Goal: Task Accomplishment & Management: Use online tool/utility

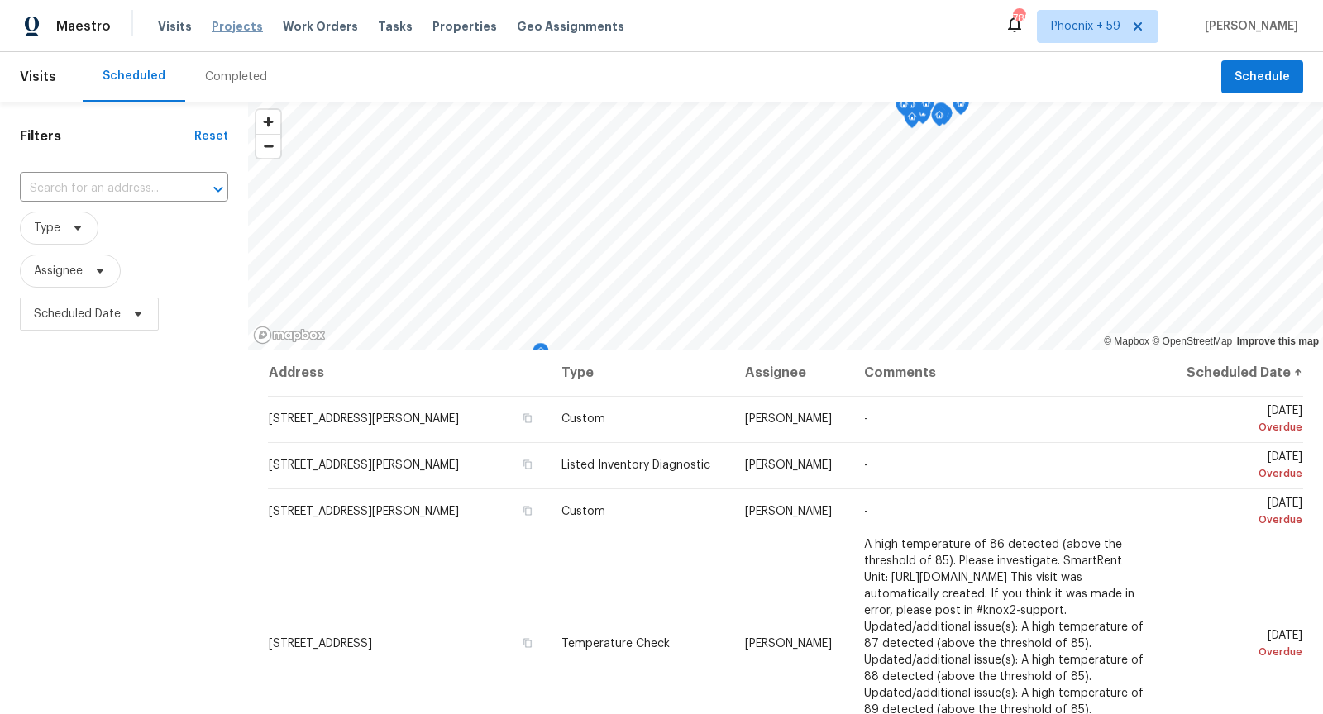
click at [230, 19] on span "Projects" at bounding box center [237, 26] width 51 height 17
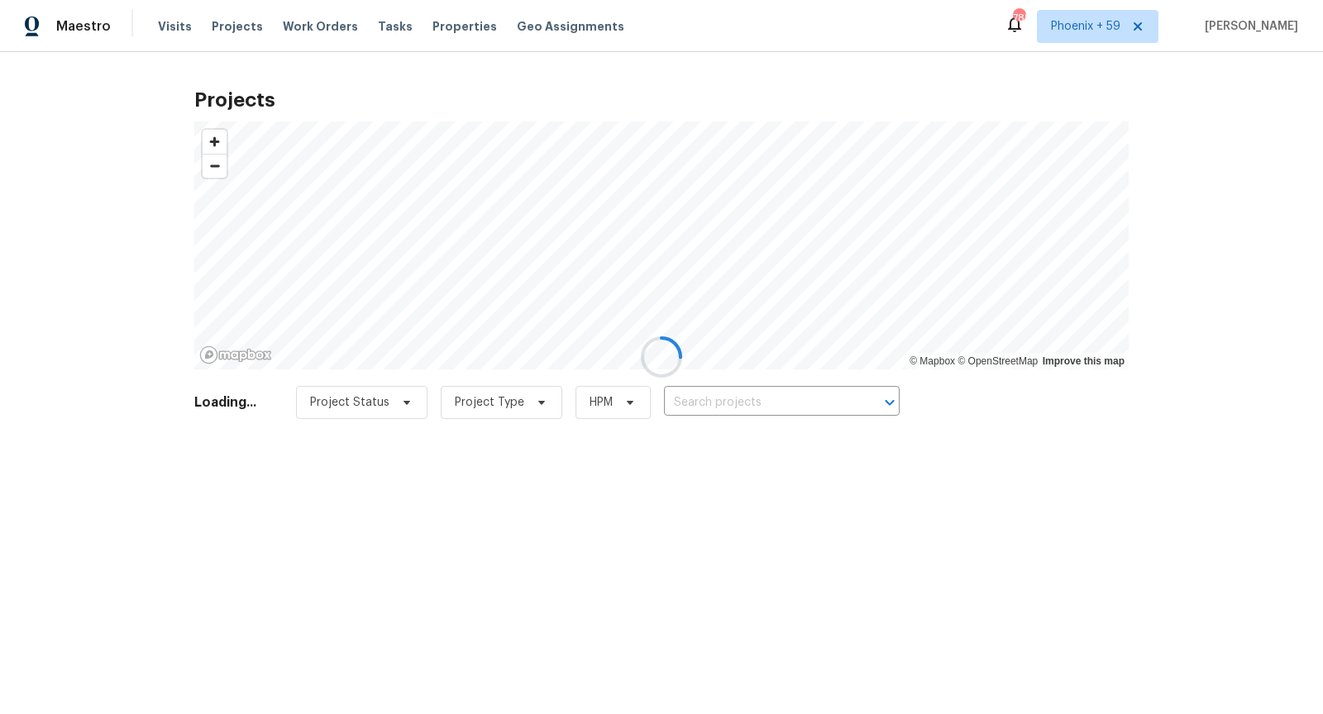
click at [736, 388] on div at bounding box center [661, 357] width 1323 height 714
click at [736, 398] on div at bounding box center [661, 357] width 1323 height 714
click at [734, 398] on div at bounding box center [661, 357] width 1323 height 714
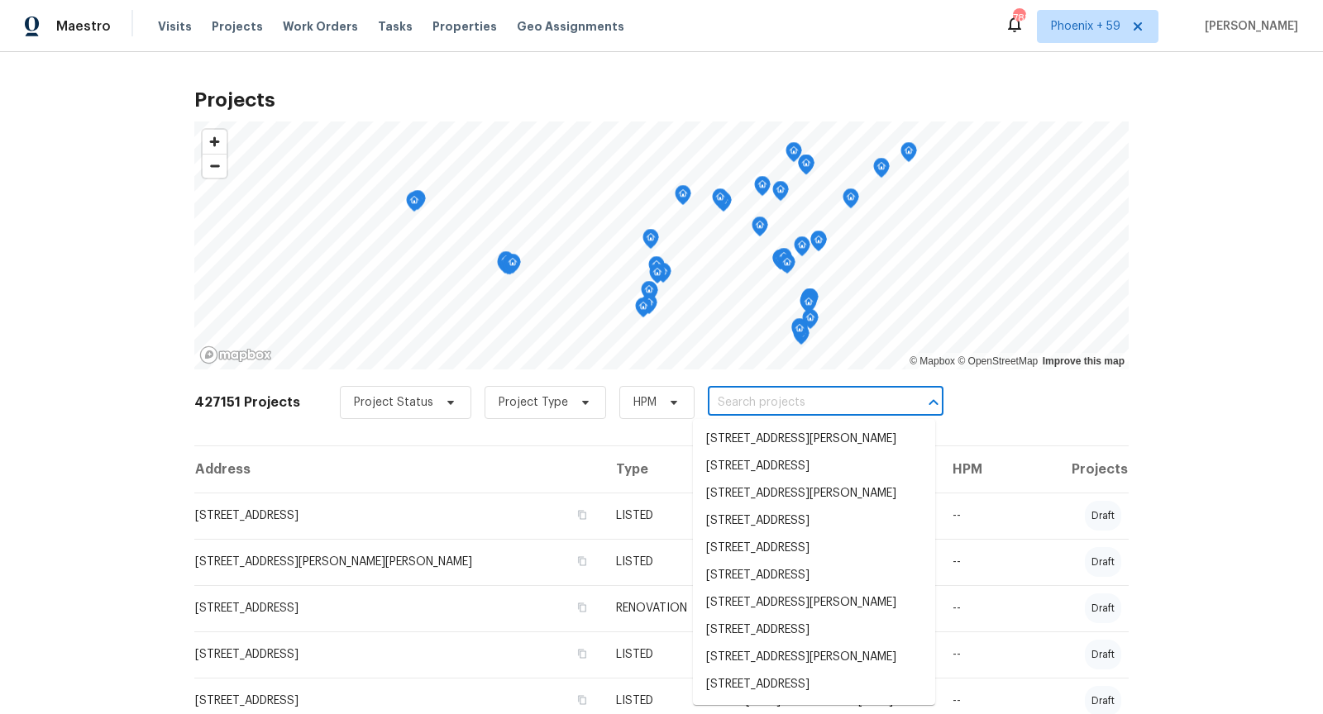
click at [736, 400] on input "text" at bounding box center [802, 403] width 189 height 26
paste input "[STREET_ADDRESS][PERSON_NAME]"
type input "[STREET_ADDRESS][PERSON_NAME]"
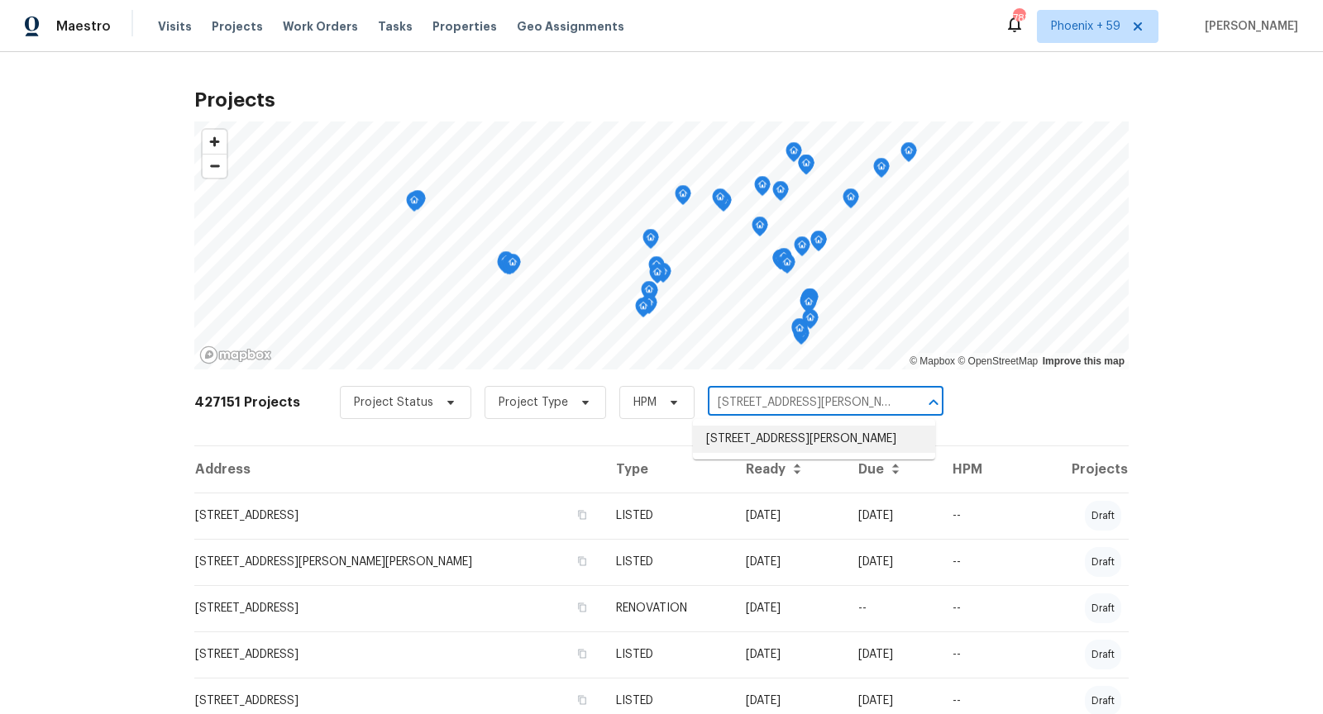
click at [749, 447] on li "[STREET_ADDRESS][PERSON_NAME]" at bounding box center [814, 439] width 242 height 27
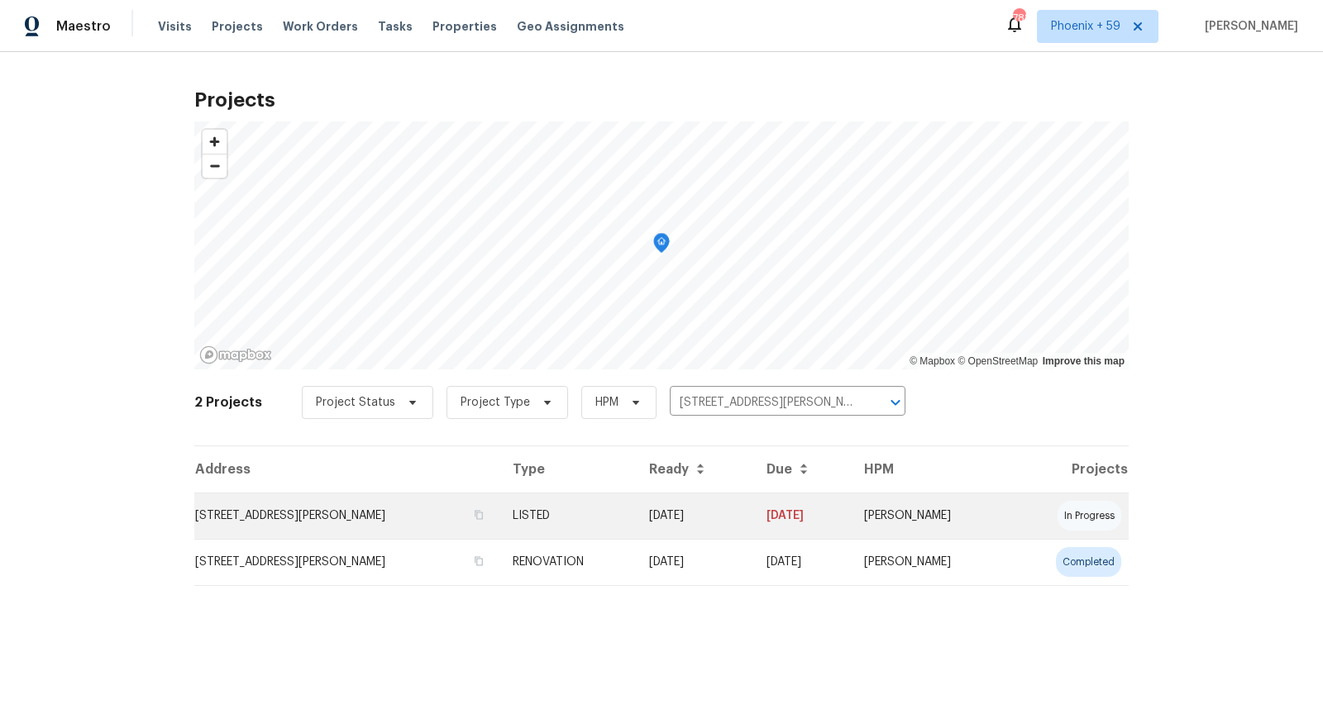
click at [304, 507] on td "[STREET_ADDRESS][PERSON_NAME]" at bounding box center [346, 516] width 305 height 46
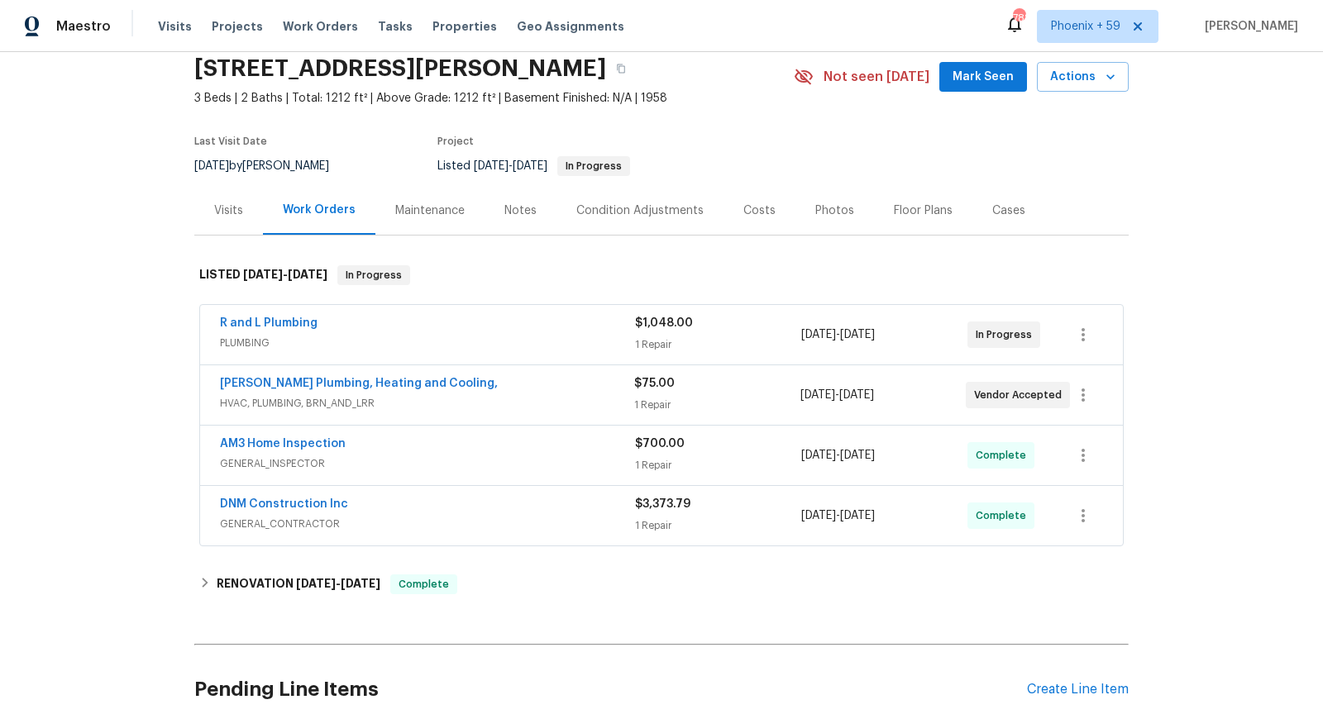
scroll to position [70, 0]
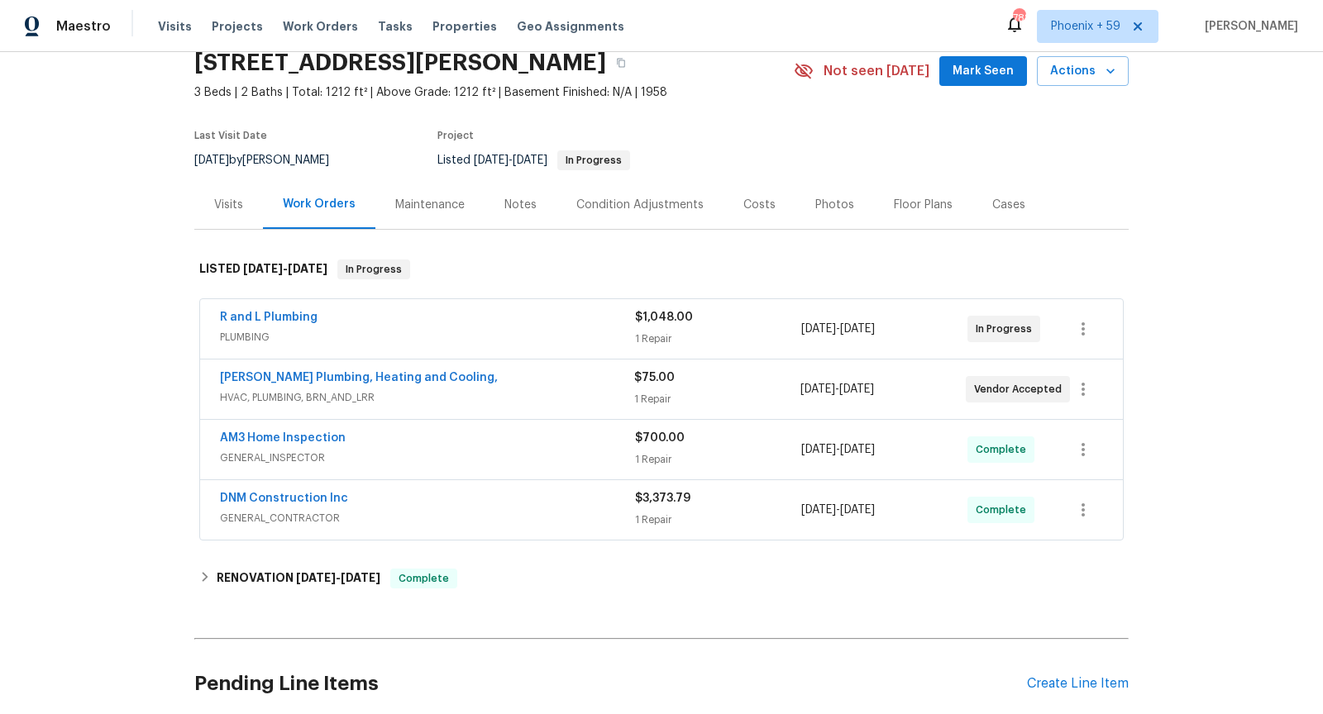
click at [539, 455] on span "GENERAL_INSPECTOR" at bounding box center [427, 458] width 415 height 17
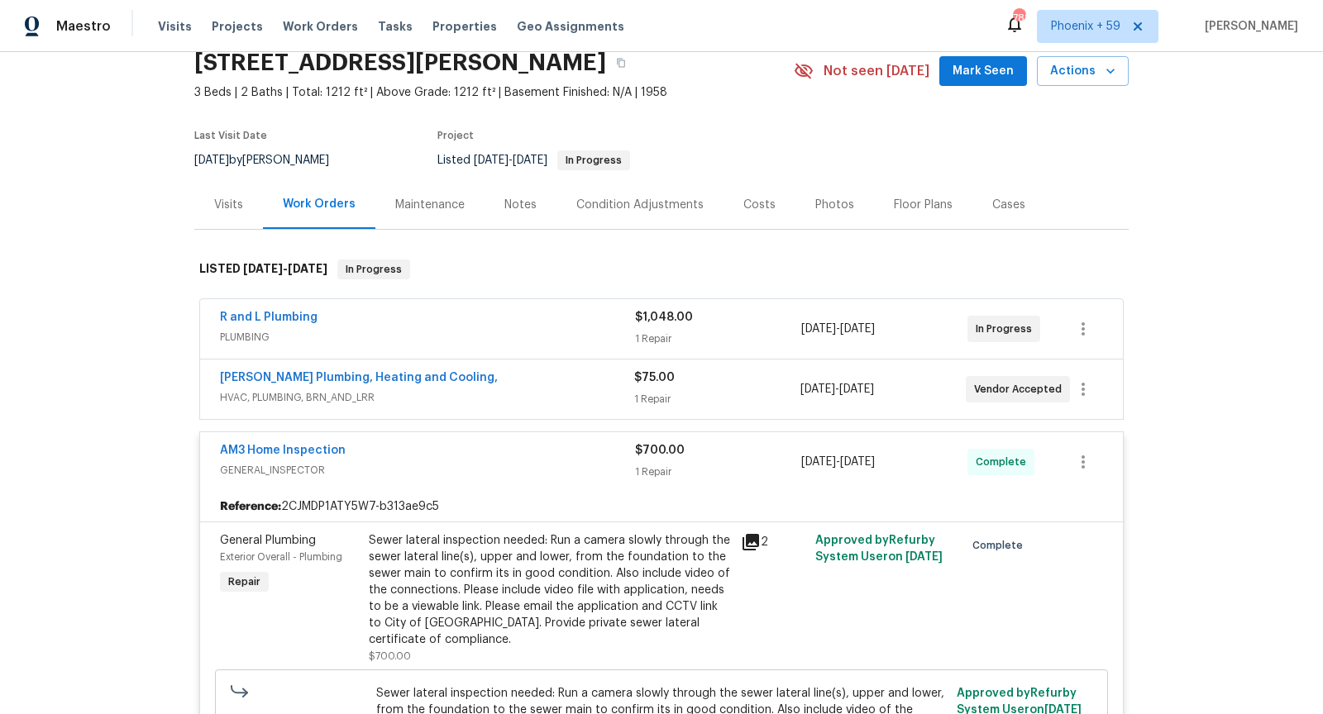
click at [752, 537] on icon at bounding box center [750, 542] width 17 height 17
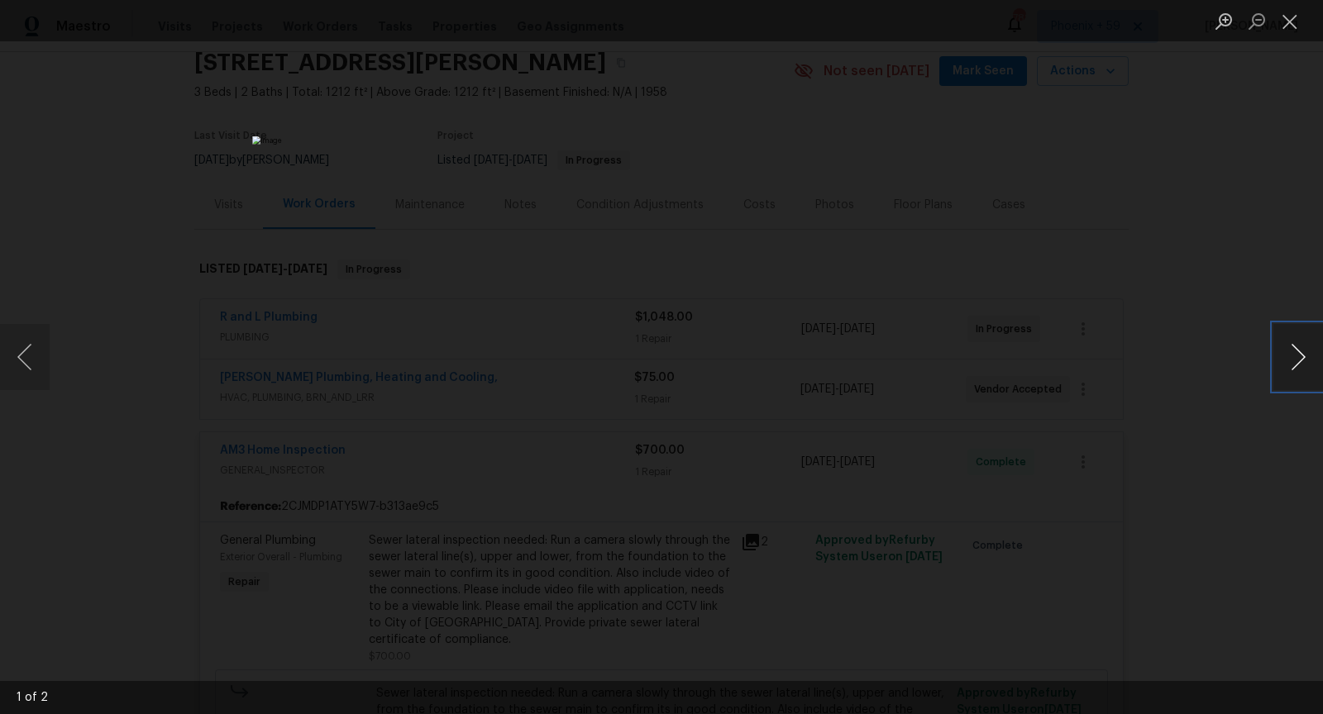
click at [1304, 362] on button "Next image" at bounding box center [1298, 357] width 50 height 66
click at [1304, 363] on button "Next image" at bounding box center [1298, 357] width 50 height 66
click at [1180, 396] on div "Lightbox" at bounding box center [661, 357] width 1323 height 714
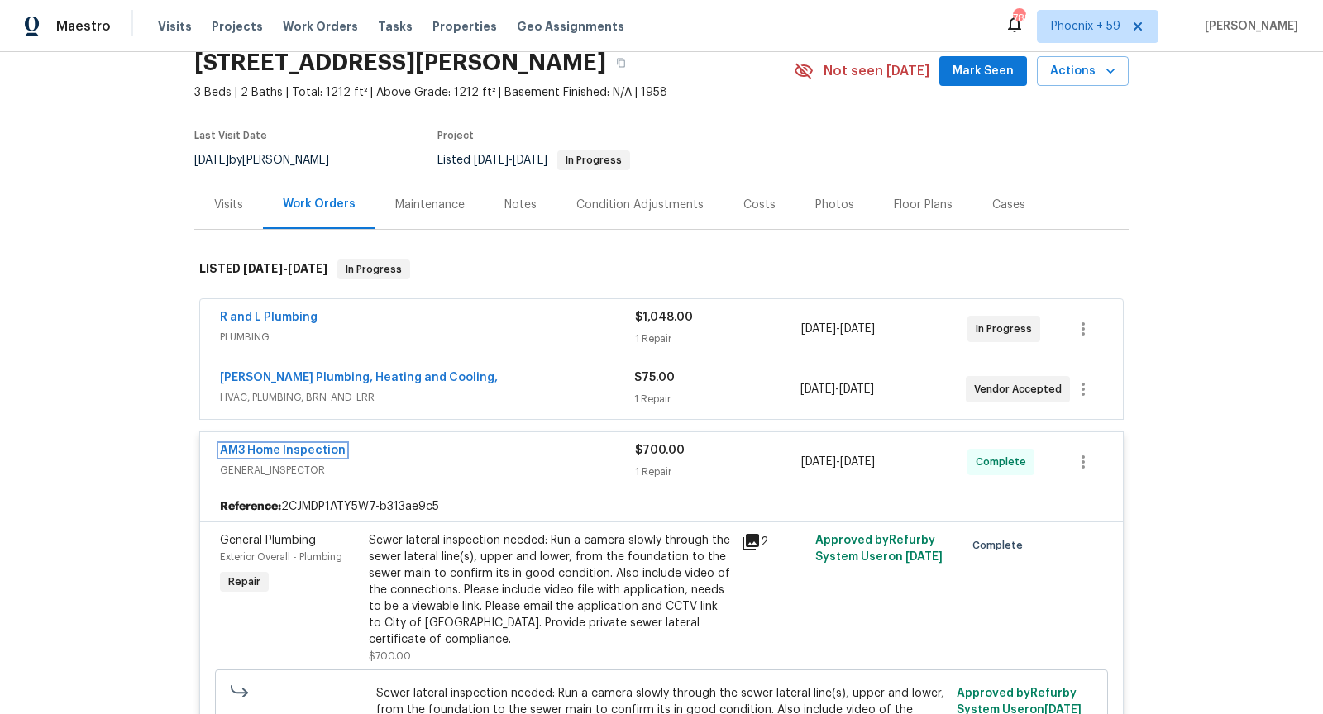
click at [330, 449] on link "AM3 Home Inspection" at bounding box center [283, 451] width 126 height 12
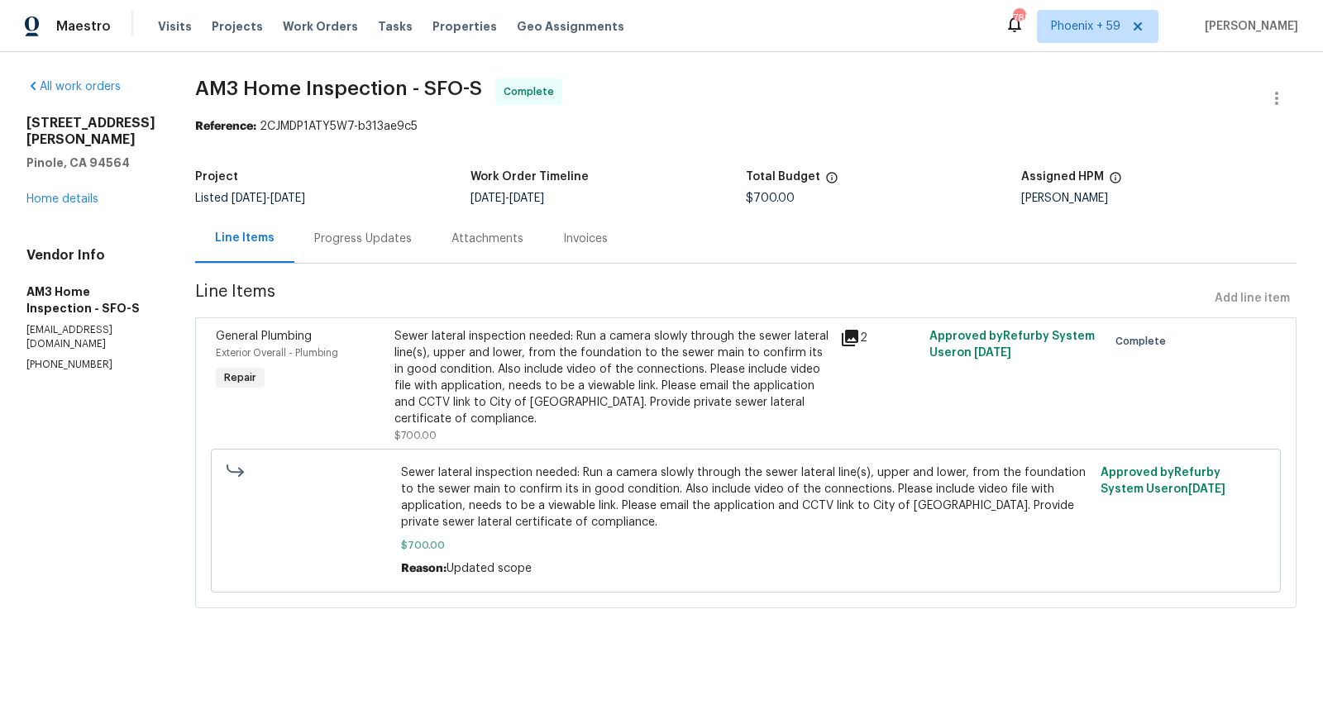
click at [853, 346] on icon at bounding box center [850, 338] width 20 height 20
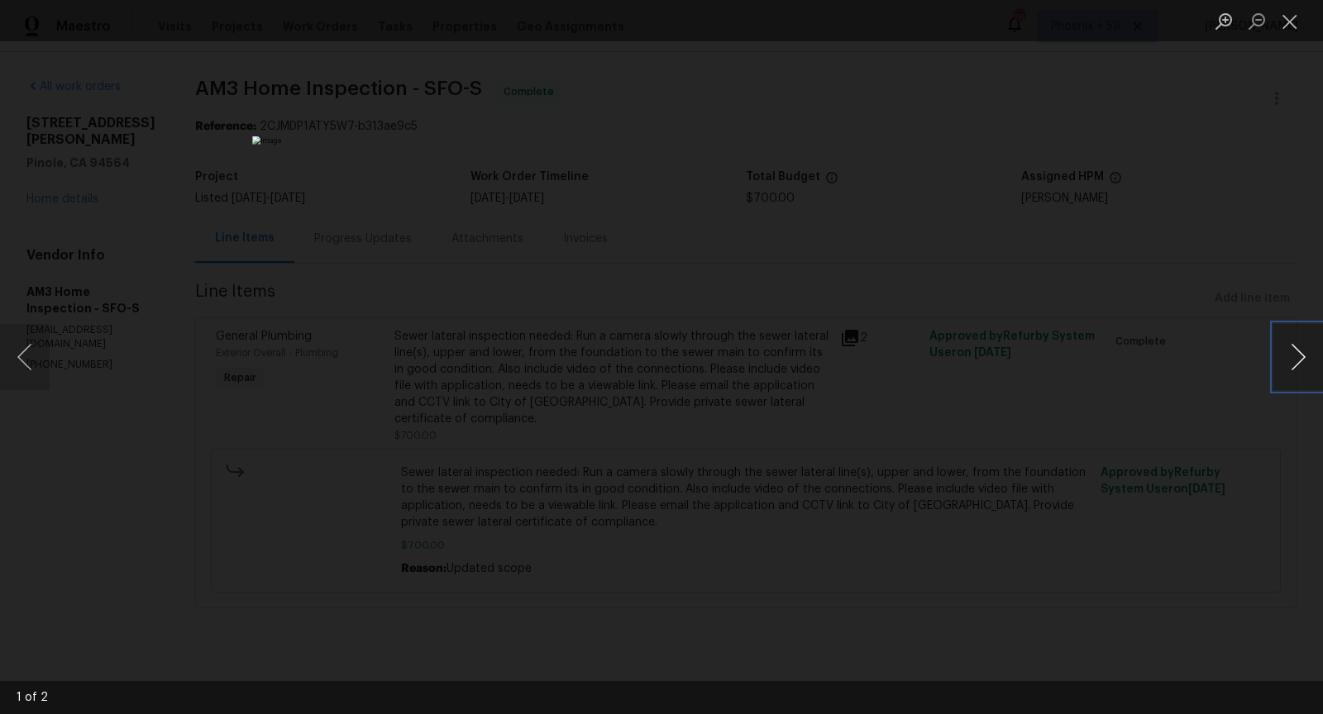
click at [1303, 353] on button "Next image" at bounding box center [1298, 357] width 50 height 66
click at [1004, 442] on div "Lightbox" at bounding box center [661, 357] width 1323 height 714
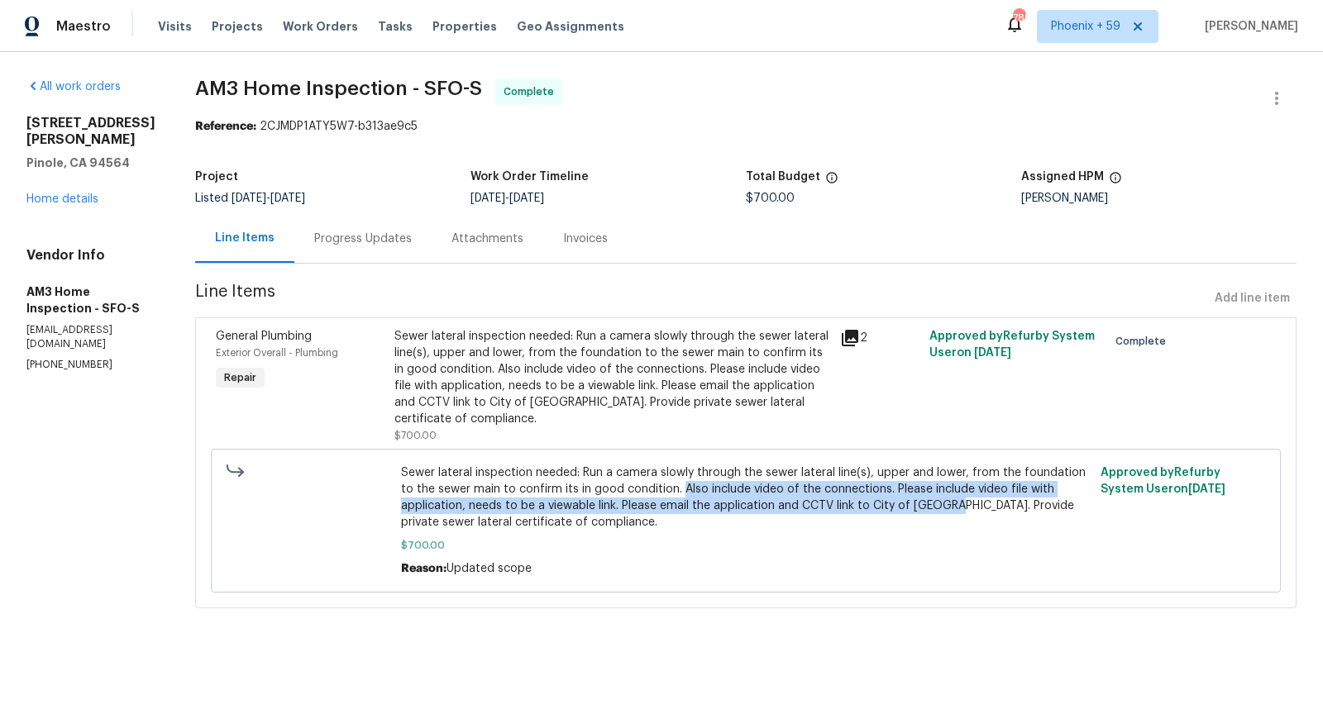
drag, startPoint x: 760, startPoint y: 488, endPoint x: 1008, endPoint y: 509, distance: 249.7
click at [1008, 509] on span "Sewer lateral inspection needed: Run a camera slowly through the sewer lateral …" at bounding box center [745, 498] width 689 height 66
copy span "Also include video of the connections. Please include video file with applicati…"
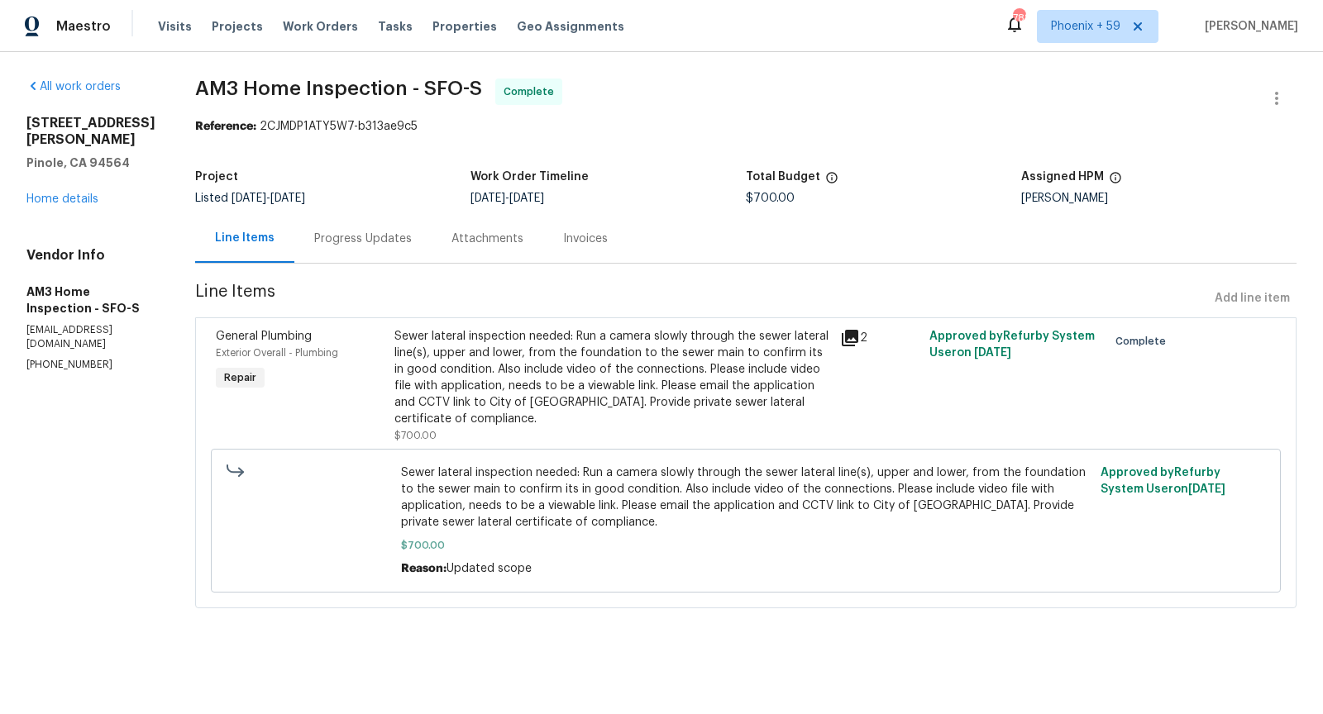
click at [391, 226] on div "Progress Updates" at bounding box center [362, 238] width 137 height 49
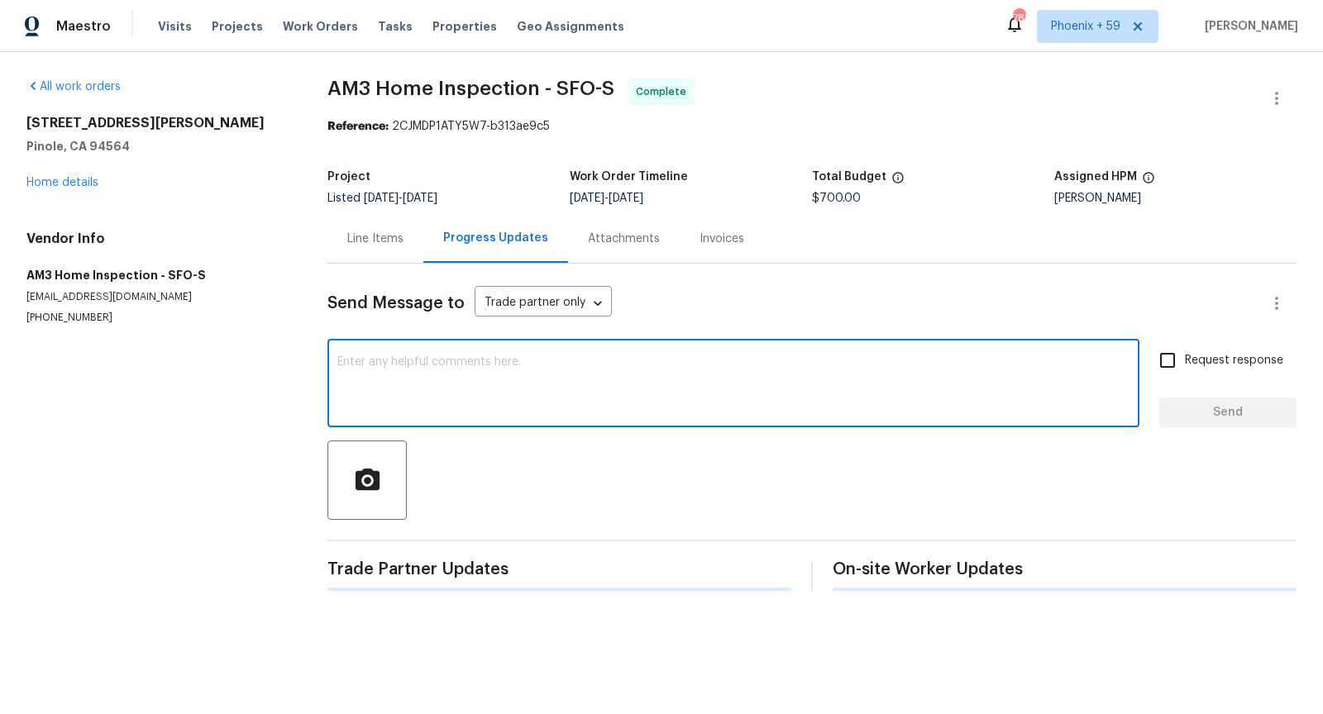
click at [409, 374] on textarea at bounding box center [733, 385] width 792 height 58
